Goal: Transaction & Acquisition: Purchase product/service

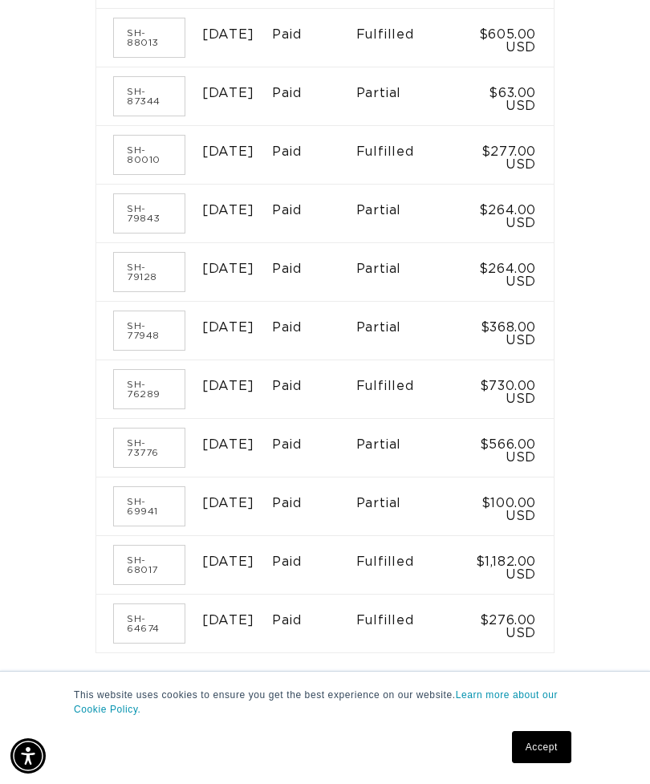
scroll to position [0, 565]
click at [513, 419] on td "$730.00 USD" at bounding box center [508, 389] width 91 height 59
click at [132, 408] on link "SH-76289" at bounding box center [149, 389] width 71 height 38
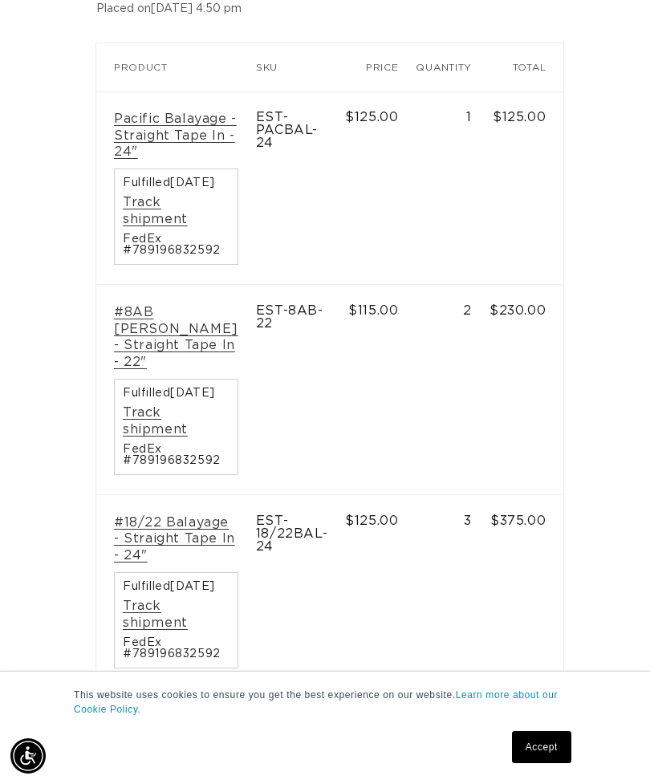
scroll to position [0, 1129]
click at [178, 113] on link "Pacific Balayage - Straight Tape In - 24"" at bounding box center [176, 136] width 124 height 50
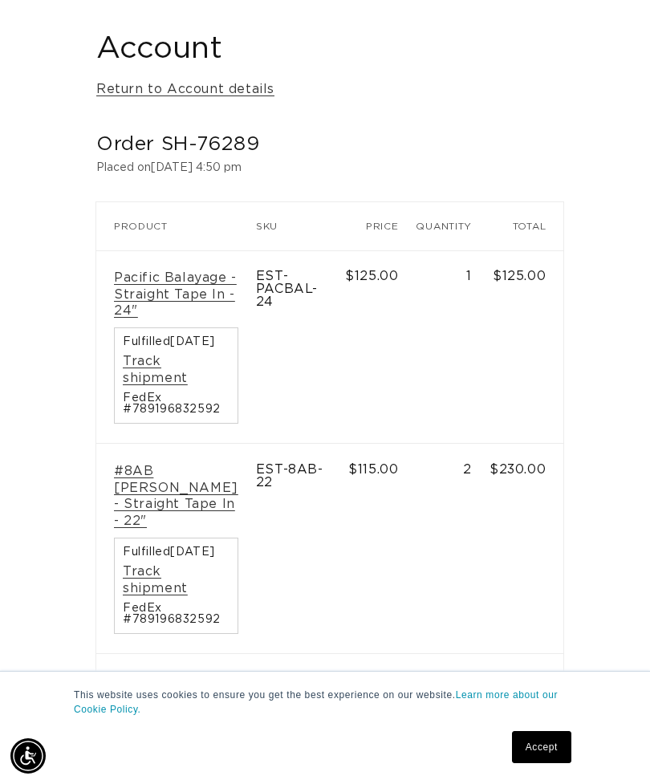
scroll to position [280, 0]
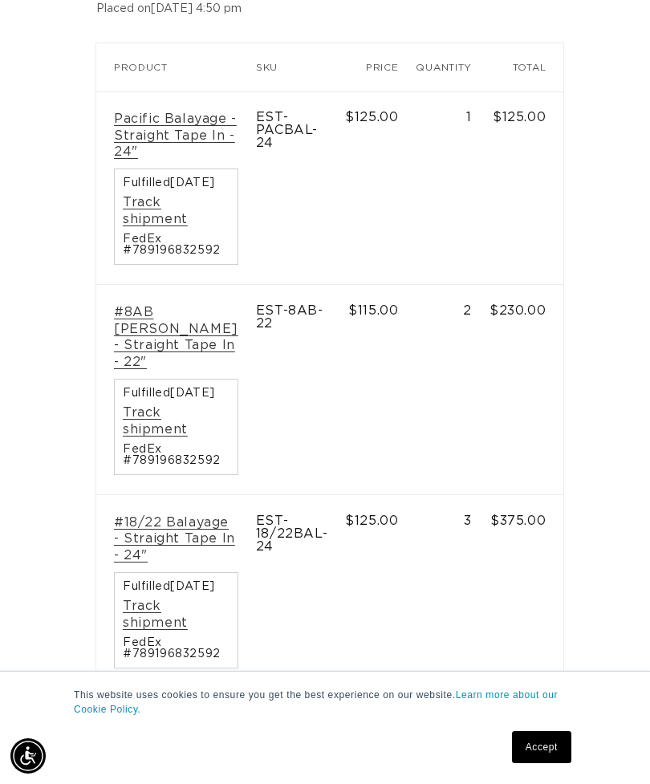
click at [183, 347] on link "#8AB [PERSON_NAME] - Straight Tape In - 22"" at bounding box center [176, 337] width 124 height 67
click at [176, 547] on link "#18/22 Balayage - Straight Tape In - 24"" at bounding box center [176, 539] width 124 height 50
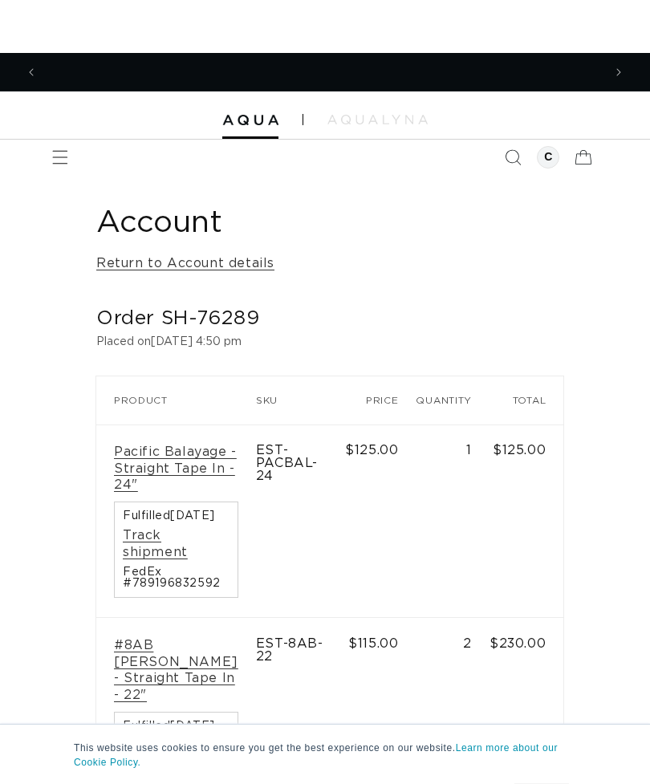
scroll to position [0, 0]
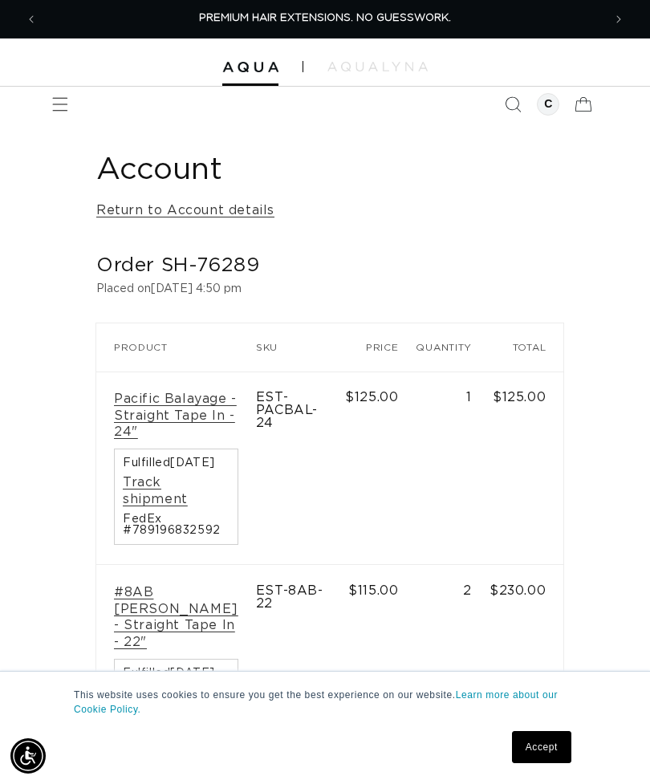
click at [63, 96] on icon "Menu" at bounding box center [60, 104] width 16 height 16
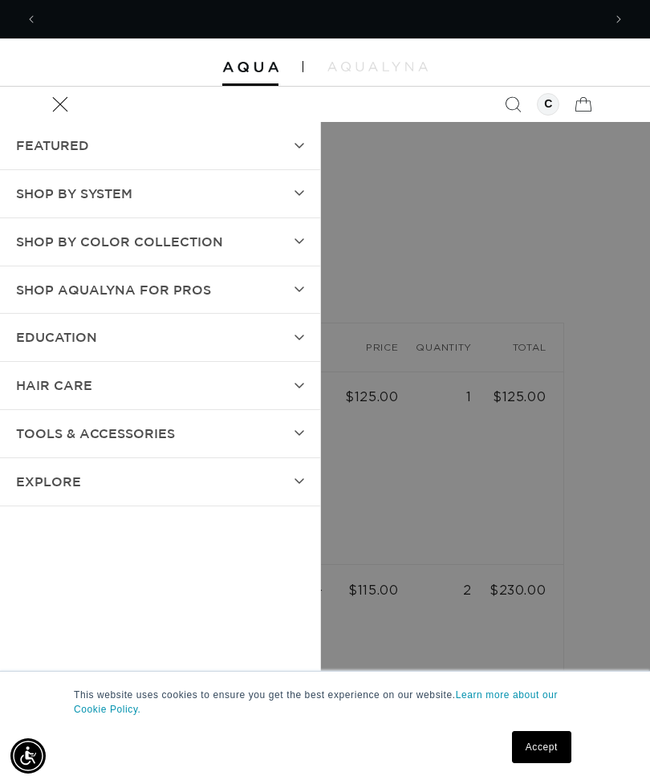
scroll to position [0, 565]
click at [296, 183] on summary "SHOP BY SYSTEM" at bounding box center [160, 193] width 320 height 47
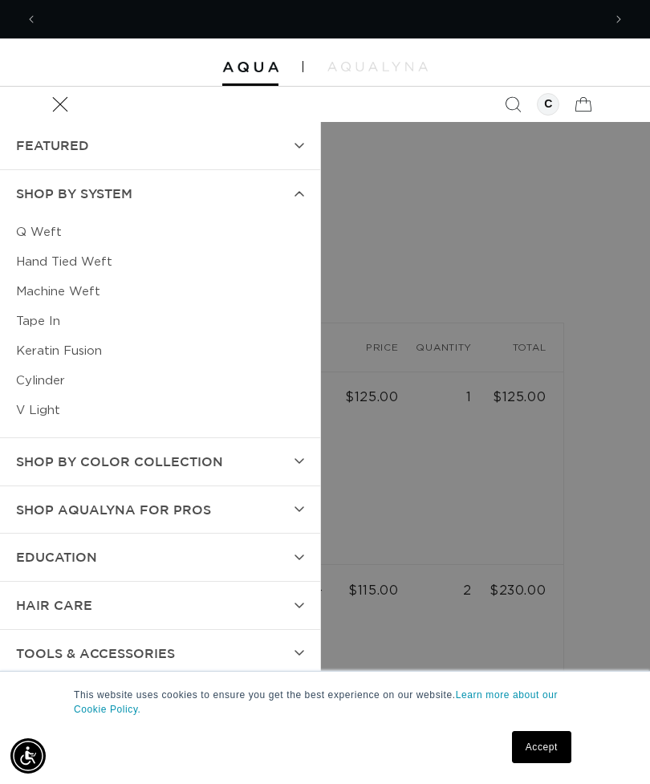
scroll to position [0, 1129]
click at [106, 278] on link "Machine Weft" at bounding box center [160, 292] width 288 height 30
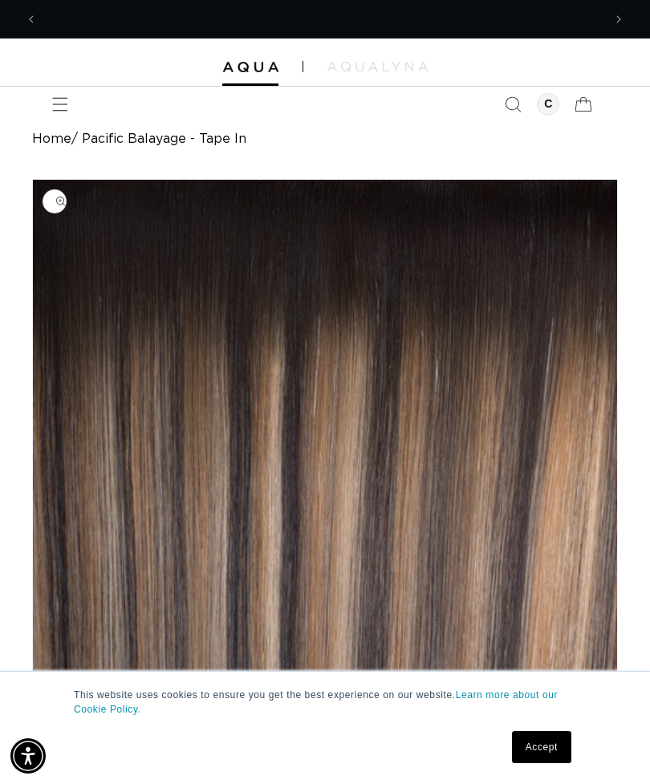
scroll to position [0, 565]
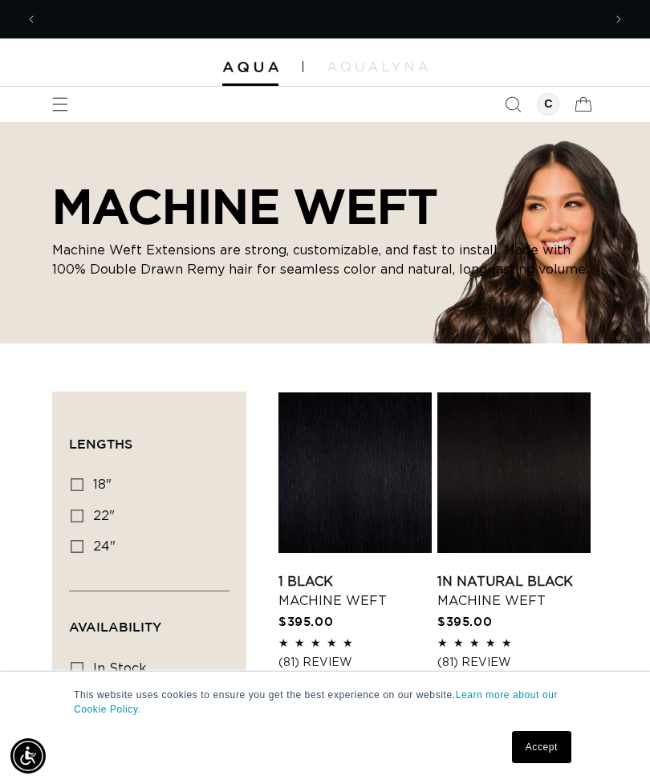
click at [64, 93] on span "Menu" at bounding box center [60, 104] width 35 height 35
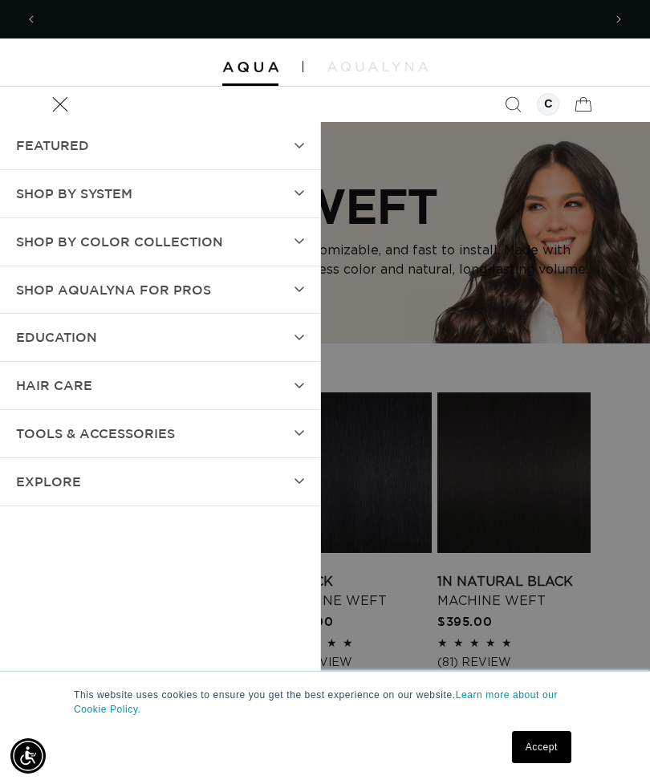
scroll to position [0, 1129]
click at [278, 250] on summary "Shop by Color Collection" at bounding box center [160, 241] width 320 height 47
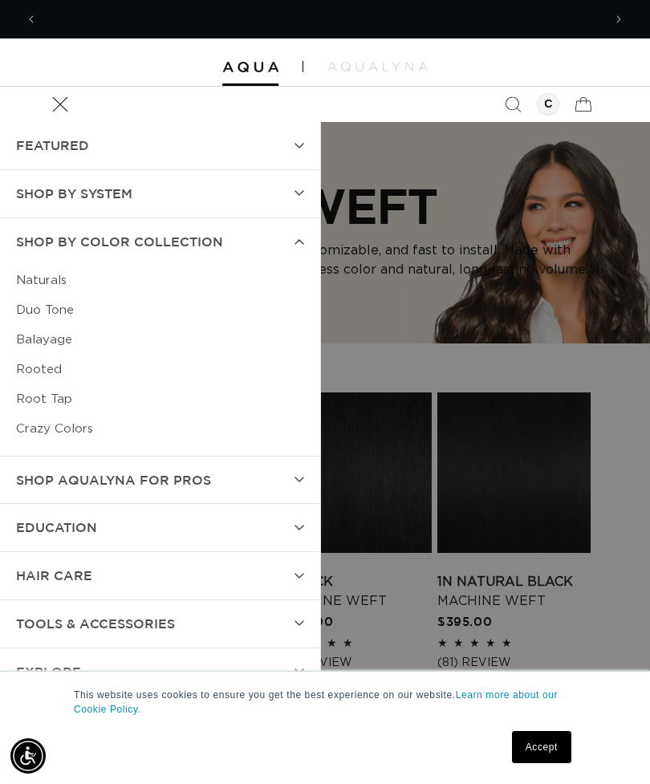
scroll to position [0, 0]
click at [285, 197] on summary "SHOP BY SYSTEM" at bounding box center [160, 193] width 320 height 47
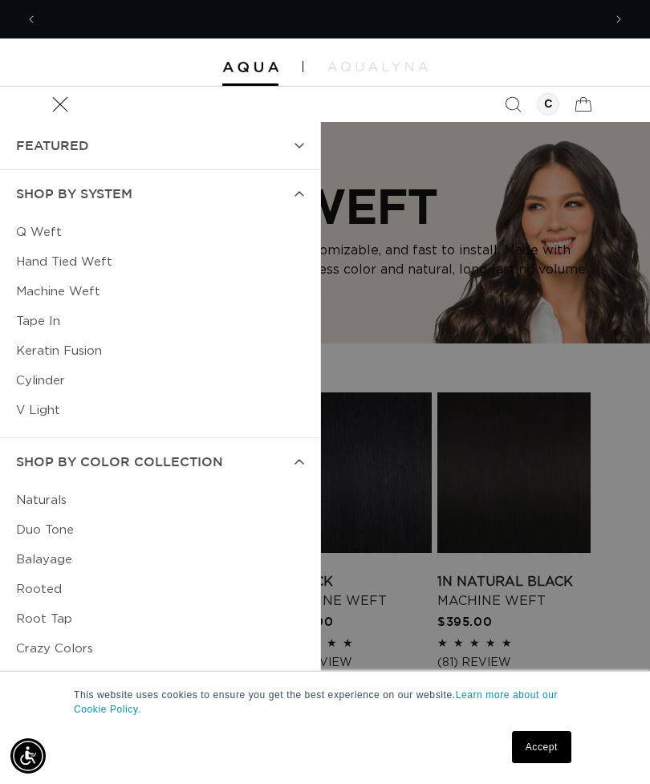
scroll to position [0, 565]
click at [82, 260] on link "Hand Tied Weft" at bounding box center [160, 262] width 288 height 30
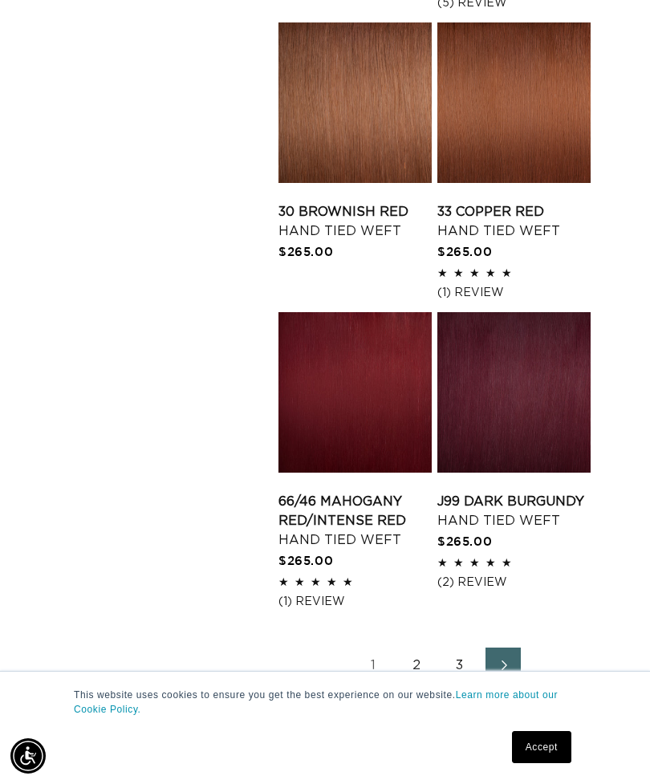
scroll to position [1964, 0]
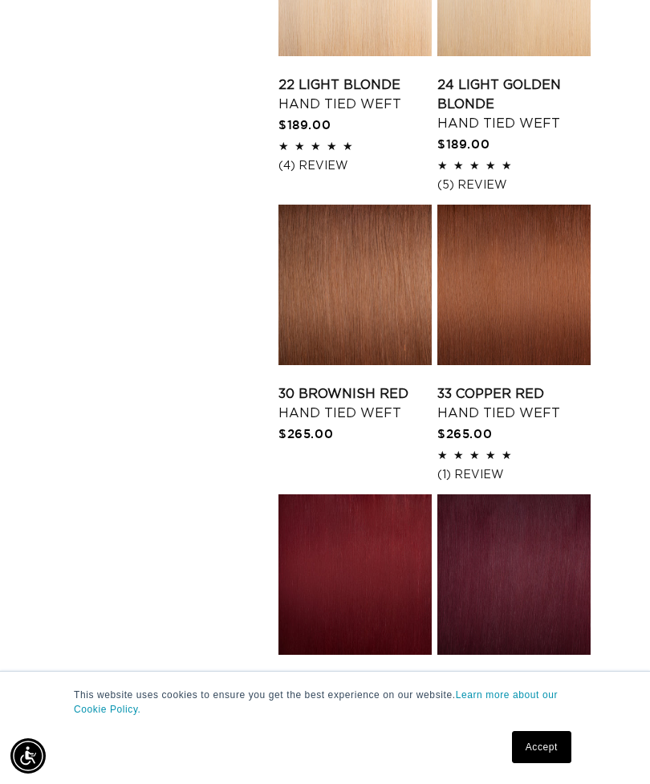
click at [374, 384] on link "30 Brownish Red Hand Tied Weft" at bounding box center [354, 403] width 153 height 38
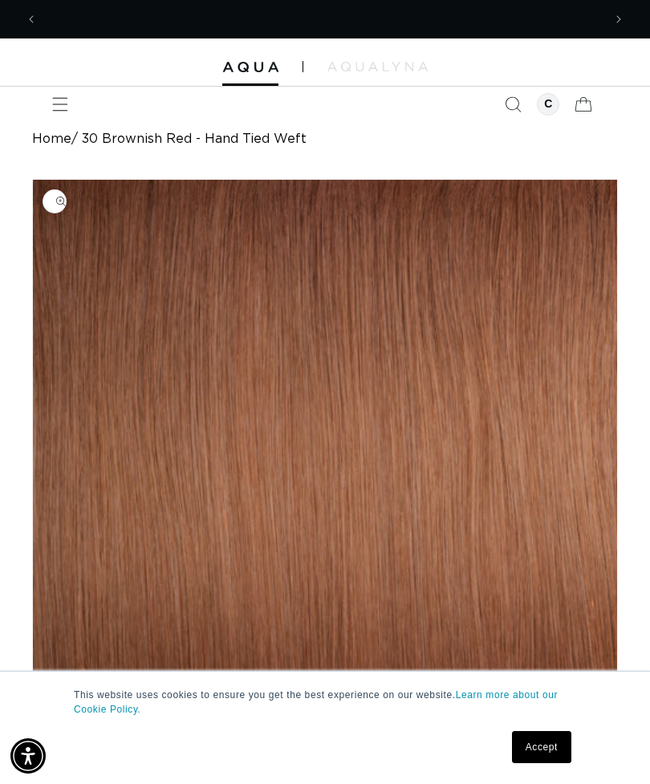
scroll to position [0, 1129]
click at [77, 99] on span "Menu" at bounding box center [60, 104] width 35 height 35
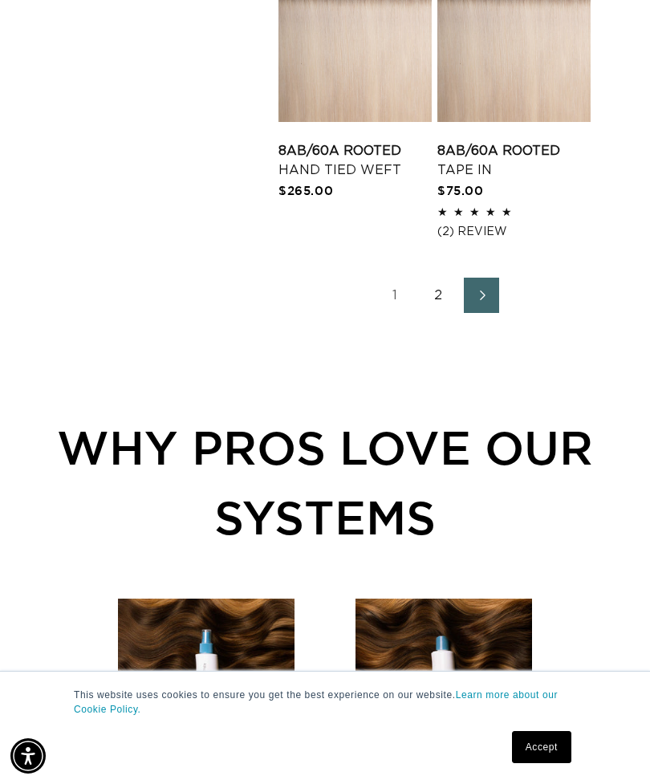
scroll to position [0, 565]
click at [428, 281] on link "2" at bounding box center [437, 295] width 35 height 35
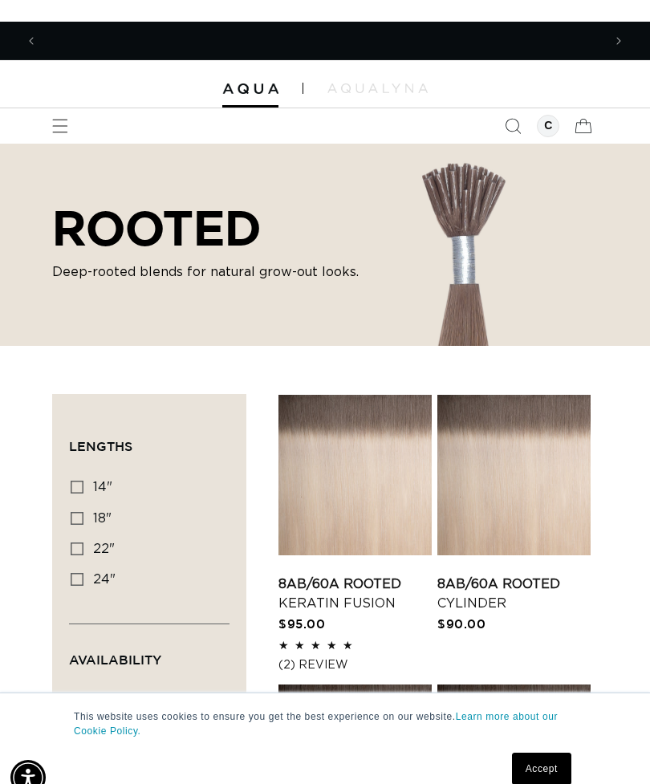
scroll to position [0, 565]
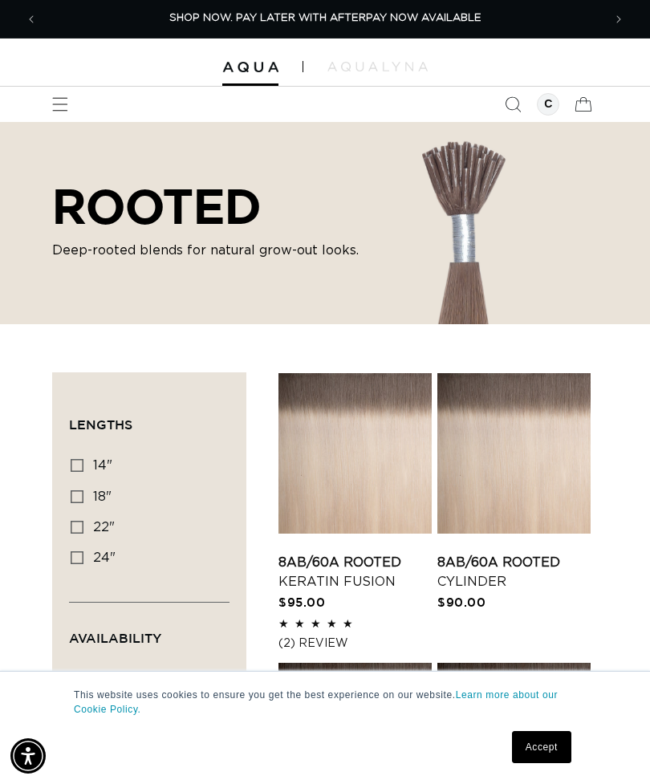
click at [62, 90] on span "Menu" at bounding box center [60, 104] width 35 height 35
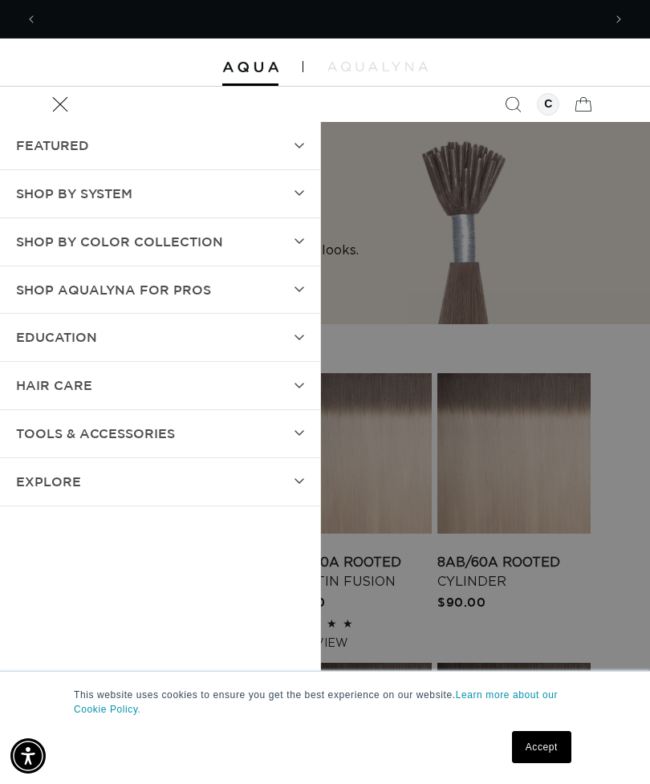
scroll to position [0, 1129]
click at [294, 201] on summary "SHOP BY SYSTEM" at bounding box center [160, 193] width 320 height 47
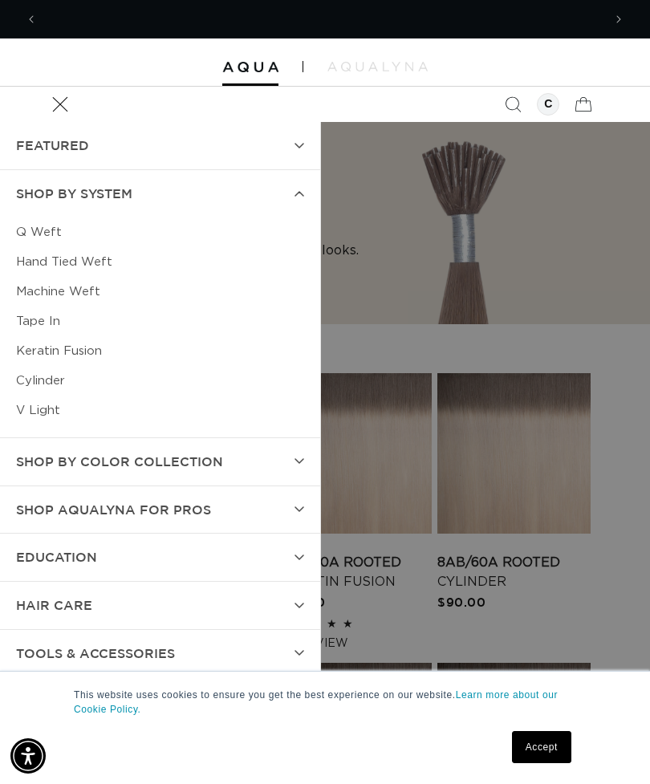
click at [99, 271] on link "Hand Tied Weft" at bounding box center [160, 262] width 288 height 30
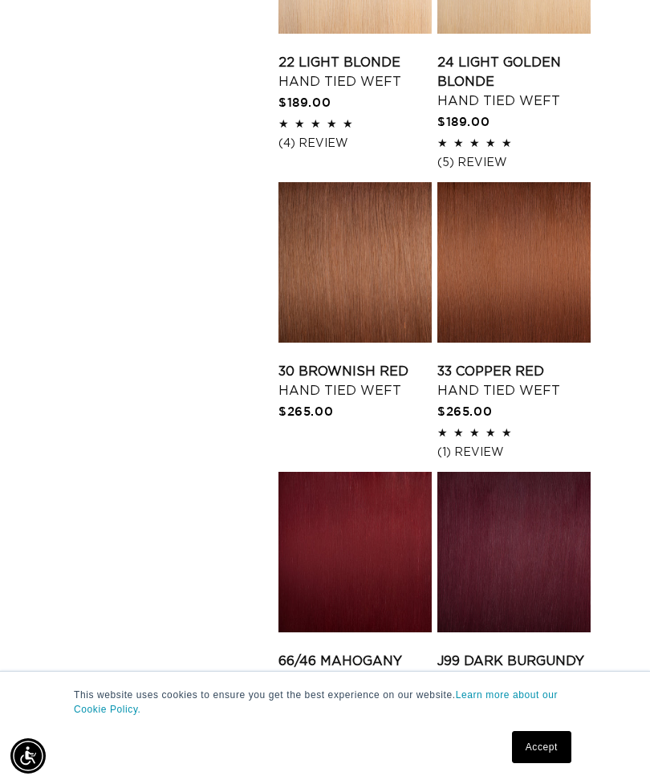
scroll to position [1986, 0]
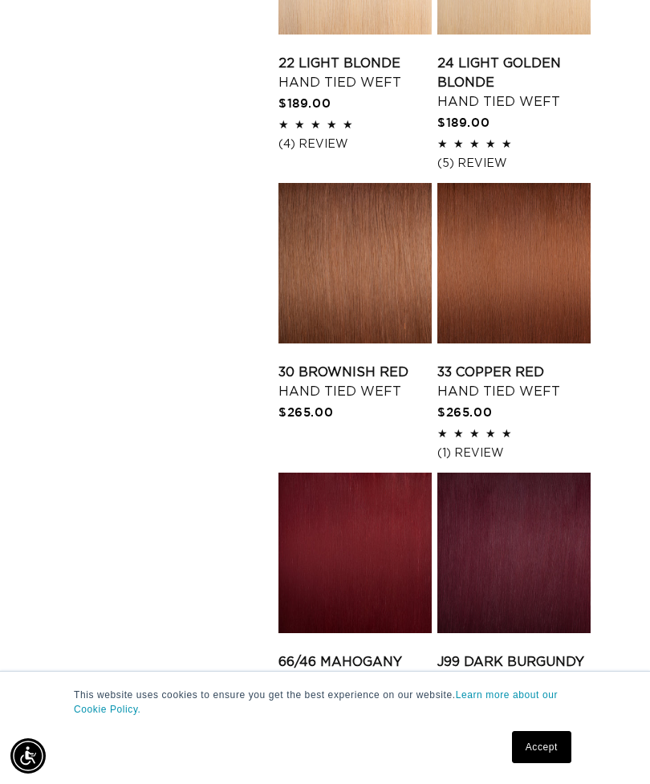
click at [390, 363] on link "30 Brownish Red Hand Tied Weft" at bounding box center [354, 382] width 153 height 38
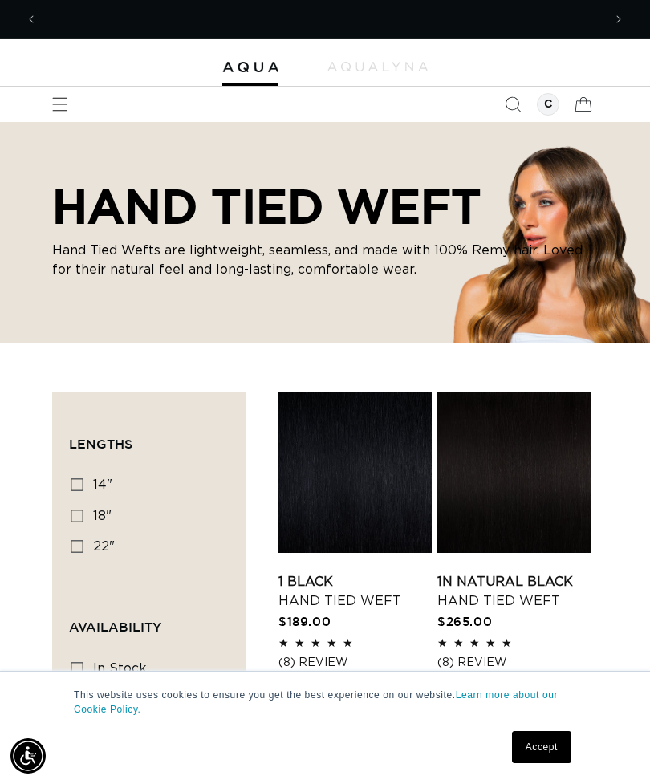
scroll to position [0, 0]
click at [81, 509] on icon at bounding box center [77, 515] width 13 height 13
click at [81, 509] on input "18" 18" (35 products)" at bounding box center [77, 515] width 13 height 13
checkbox input "true"
click at [85, 552] on label "22" 22" (30 products)" at bounding box center [145, 547] width 148 height 30
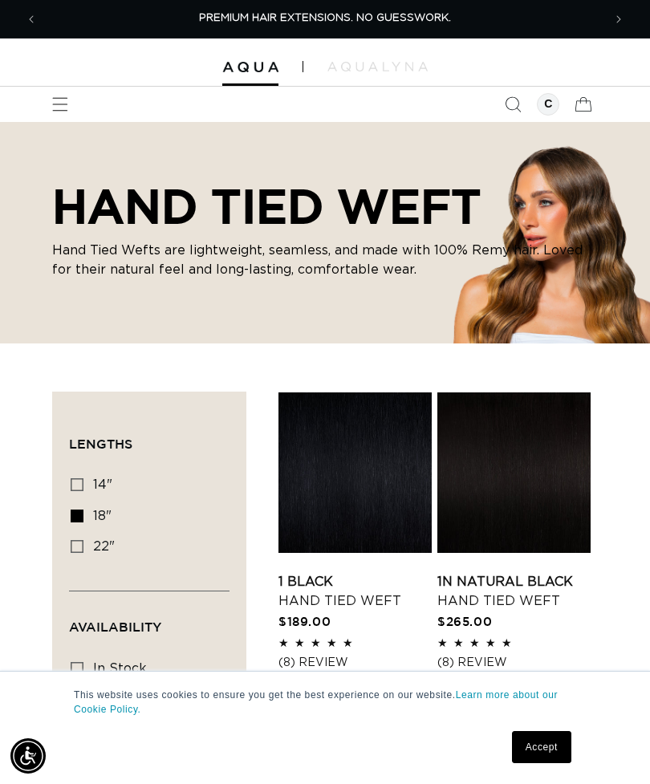
click at [83, 552] on input "22" 22" (30 products)" at bounding box center [77, 546] width 13 height 13
checkbox input "true"
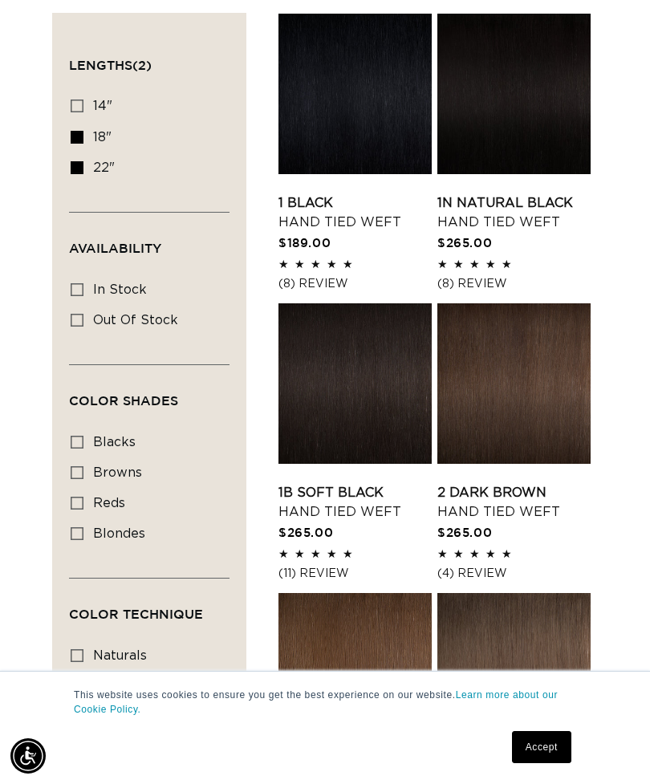
scroll to position [375, 0]
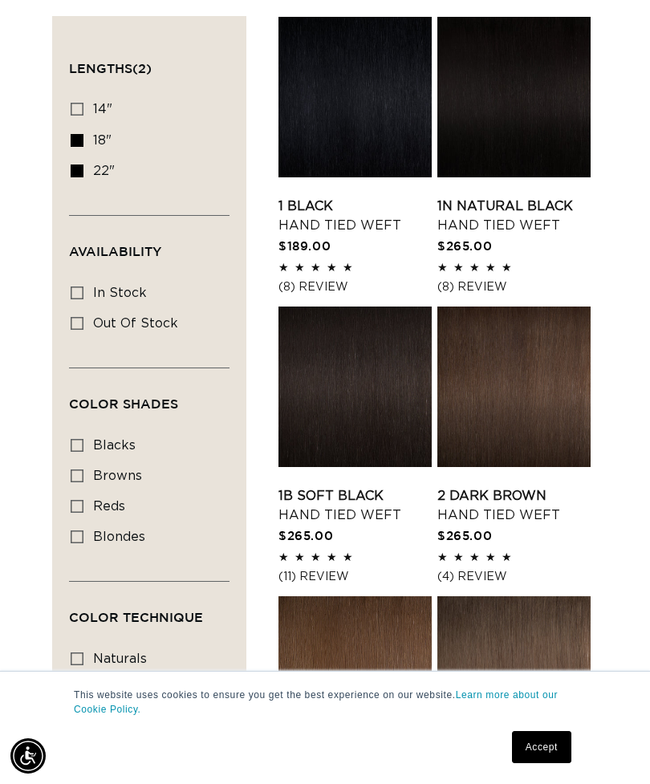
click at [83, 130] on label "18" 18" (35 products)" at bounding box center [145, 141] width 148 height 30
click at [83, 134] on input "18" 18" (35 products)" at bounding box center [77, 140] width 13 height 13
checkbox input "false"
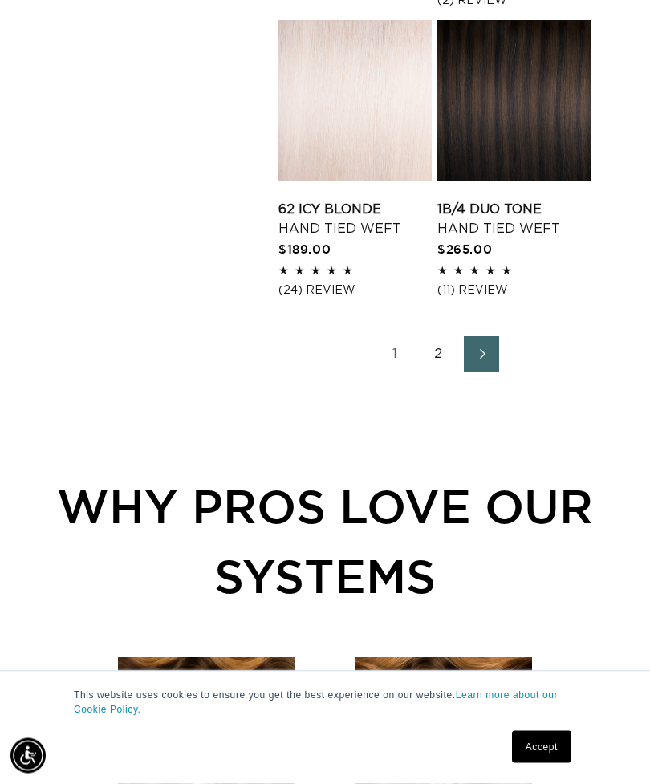
scroll to position [2398, 0]
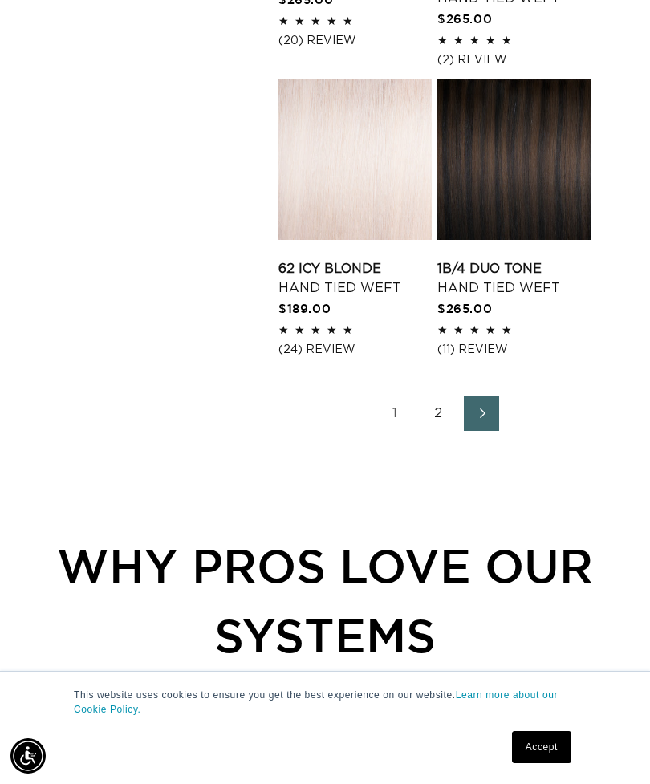
click at [472, 400] on link "Next page" at bounding box center [481, 412] width 35 height 35
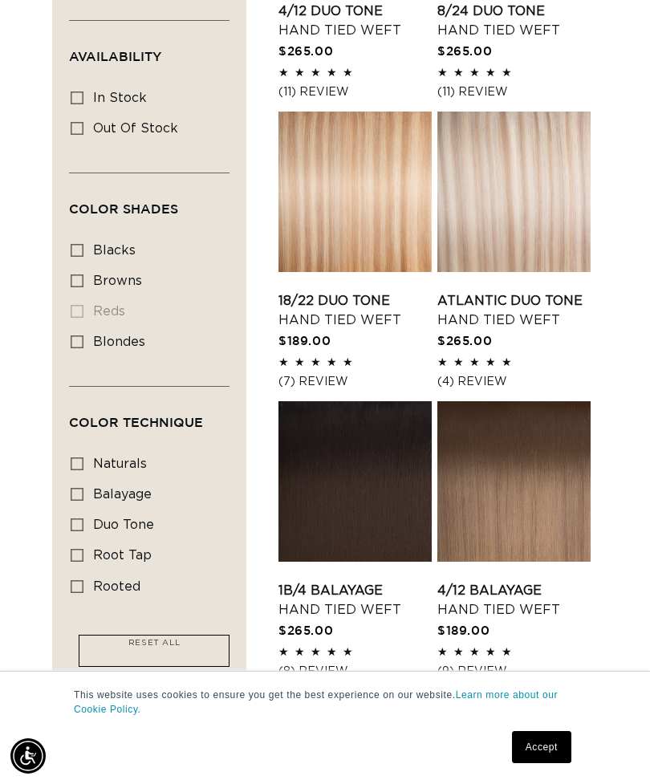
scroll to position [0, 1129]
